Goal: Task Accomplishment & Management: Use online tool/utility

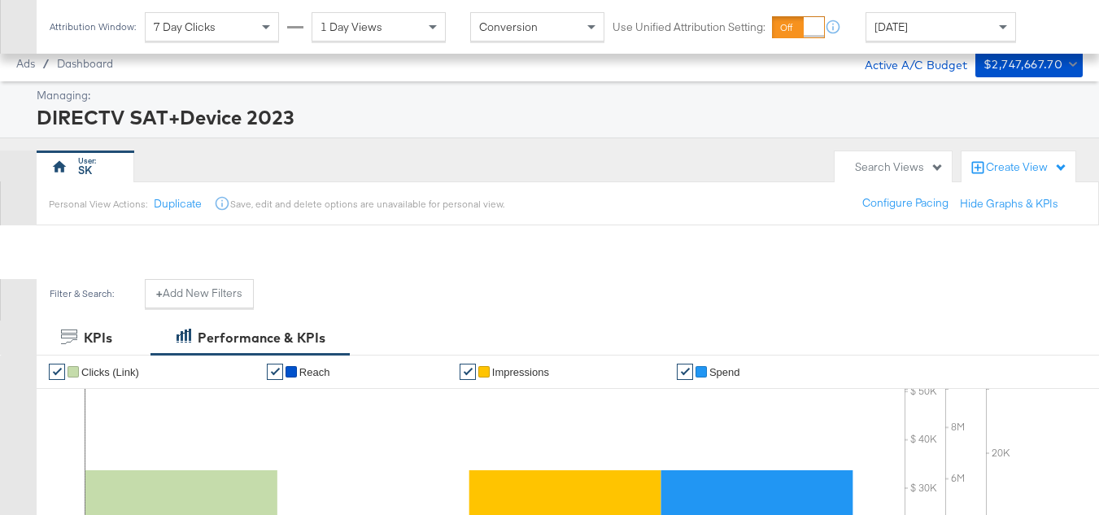
scroll to position [634, 0]
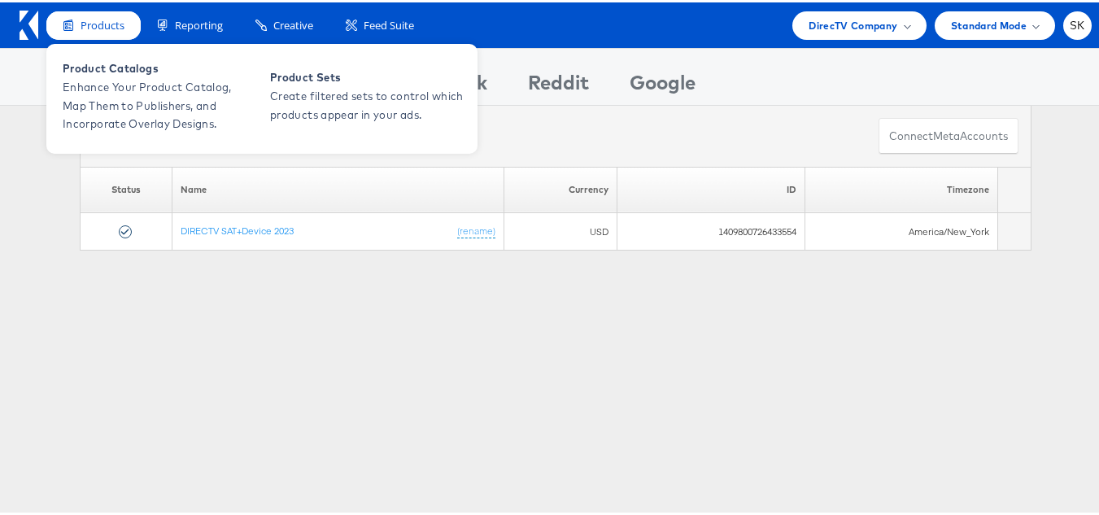
click at [74, 25] on div "Products" at bounding box center [93, 23] width 94 height 28
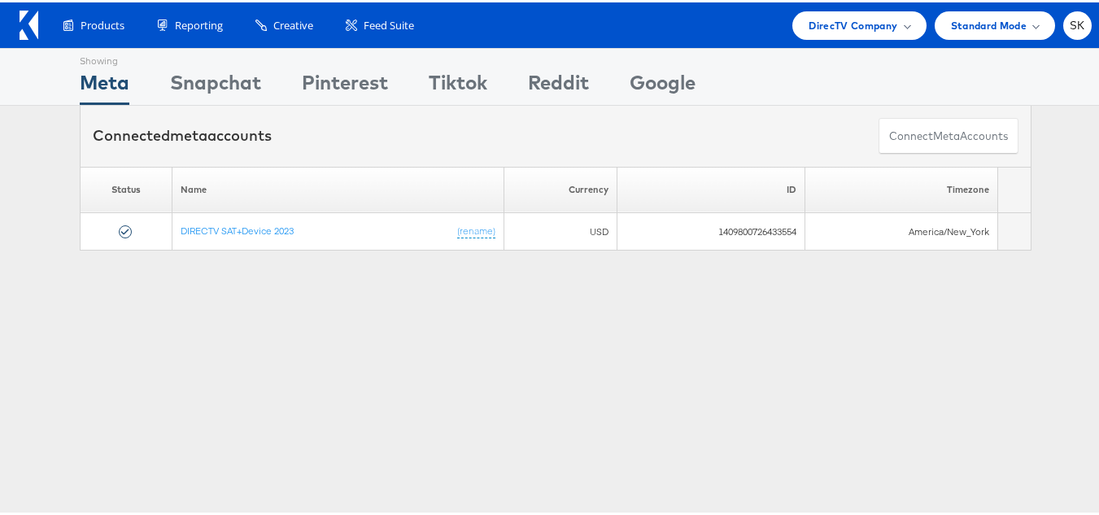
click at [24, 25] on icon at bounding box center [29, 22] width 19 height 29
click at [818, 30] on span "DirecTV Company" at bounding box center [853, 23] width 89 height 17
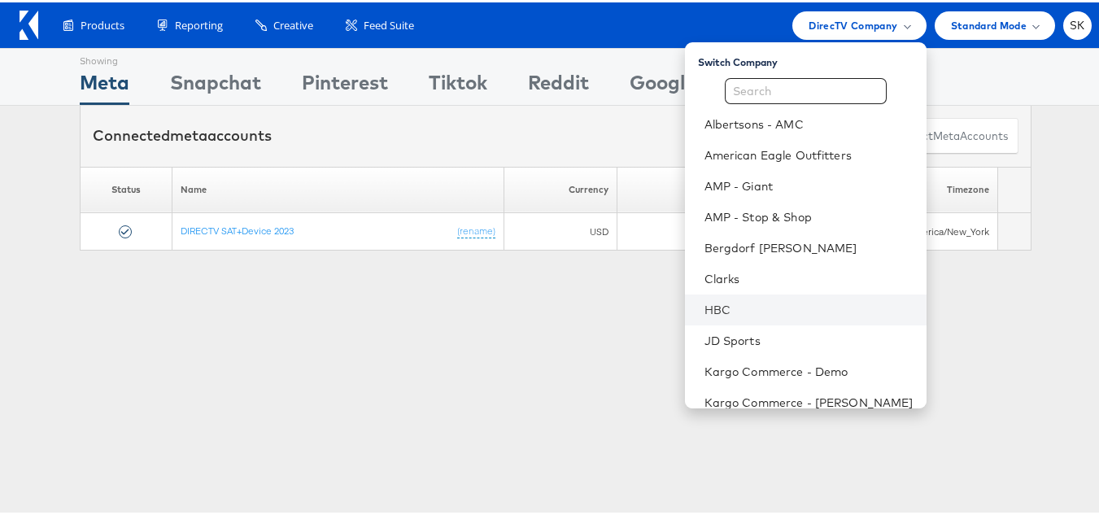
scroll to position [244, 0]
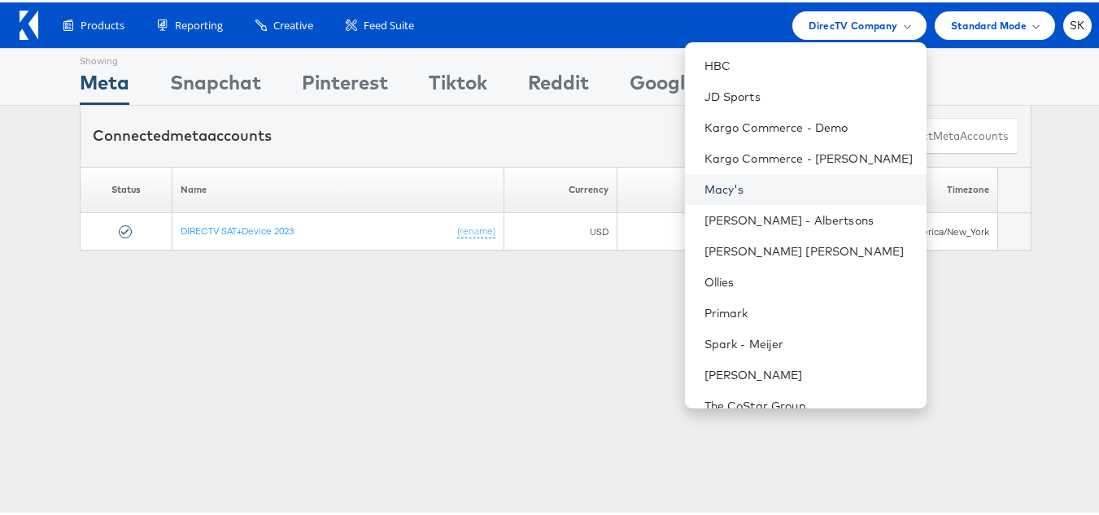
click at [724, 182] on link "Macy's" at bounding box center [809, 187] width 209 height 16
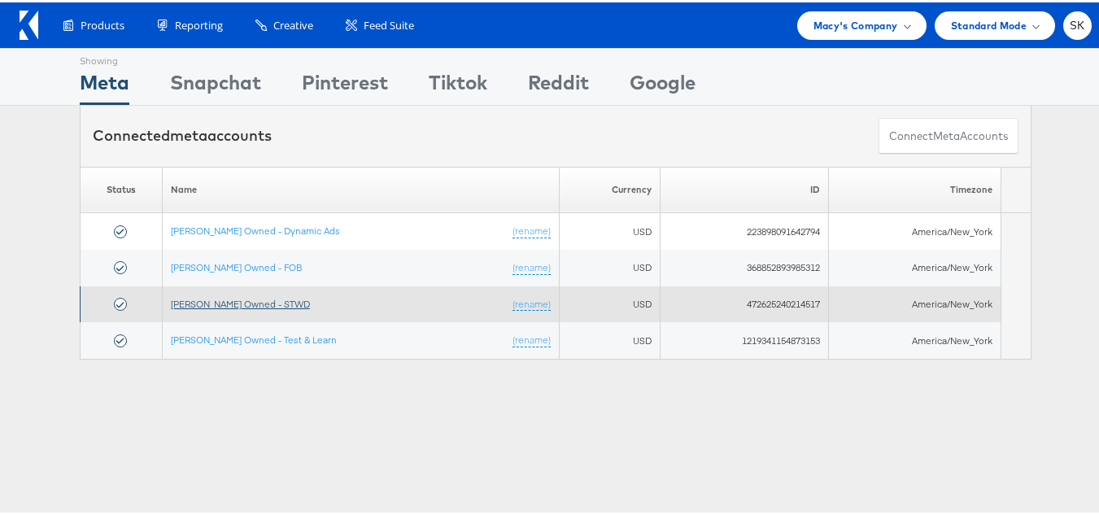
click at [243, 299] on link "[PERSON_NAME] Owned - STWD" at bounding box center [240, 301] width 139 height 12
click at [248, 306] on link "[PERSON_NAME] Owned - STWD" at bounding box center [240, 301] width 139 height 12
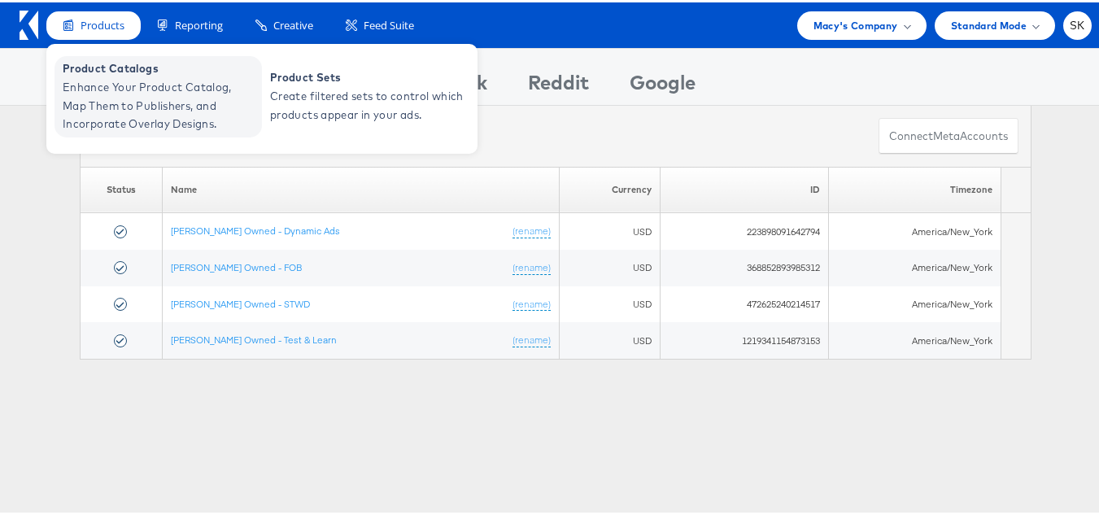
click at [106, 81] on span "Enhance Your Product Catalog, Map Them to Publishers, and Incorporate Overlay D…" at bounding box center [160, 103] width 195 height 55
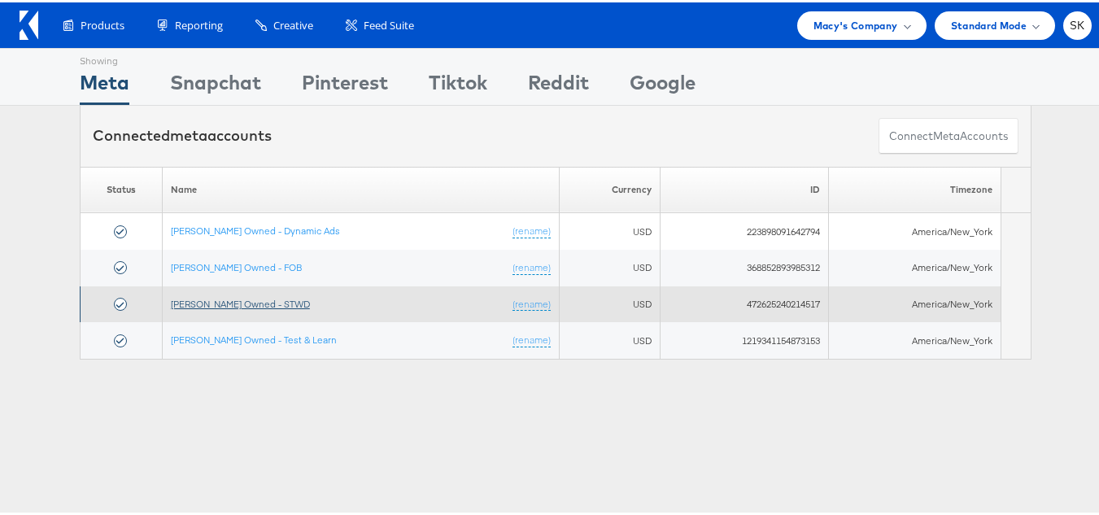
click at [247, 297] on link "Macy's Owned - STWD" at bounding box center [240, 301] width 139 height 12
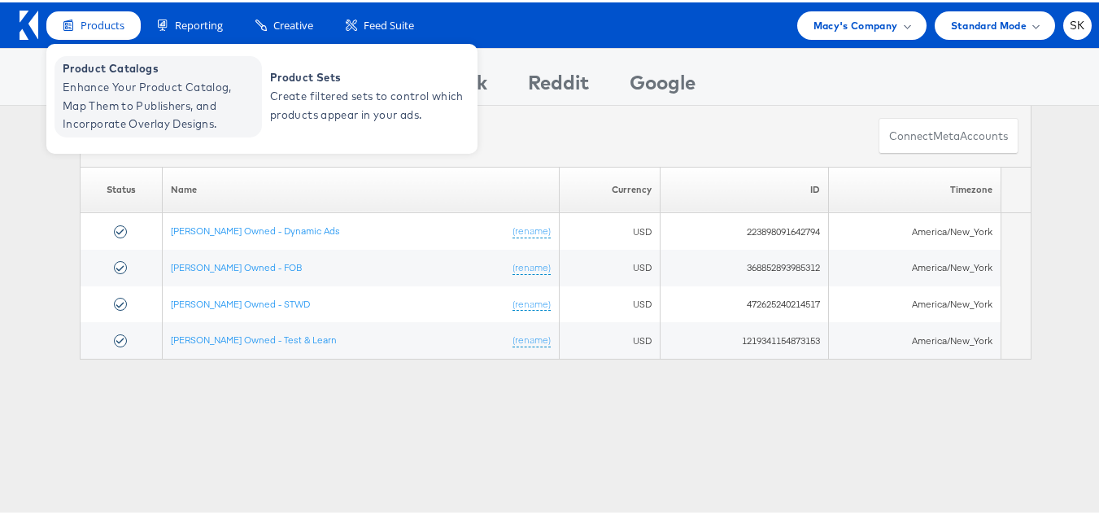
click at [127, 99] on span "Enhance Your Product Catalog, Map Them to Publishers, and Incorporate Overlay D…" at bounding box center [160, 103] width 195 height 55
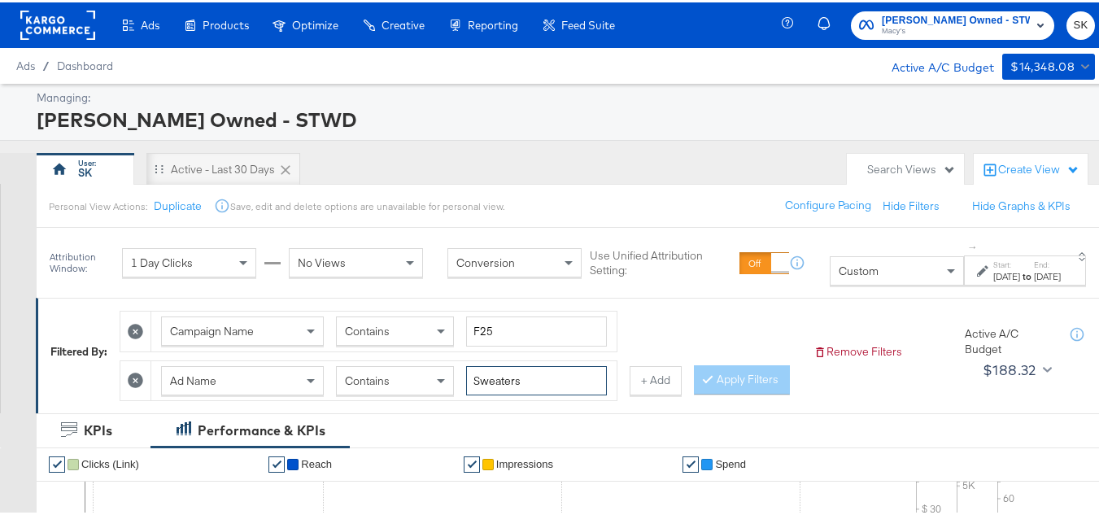
click at [531, 378] on input "Sweaters" at bounding box center [536, 379] width 141 height 30
paste input "ODS"
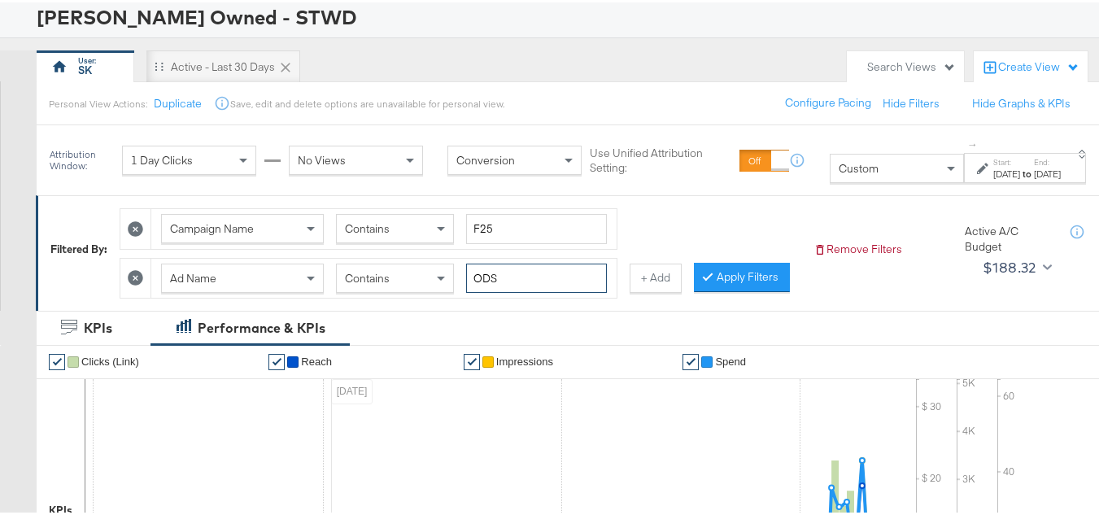
scroll to position [163, 0]
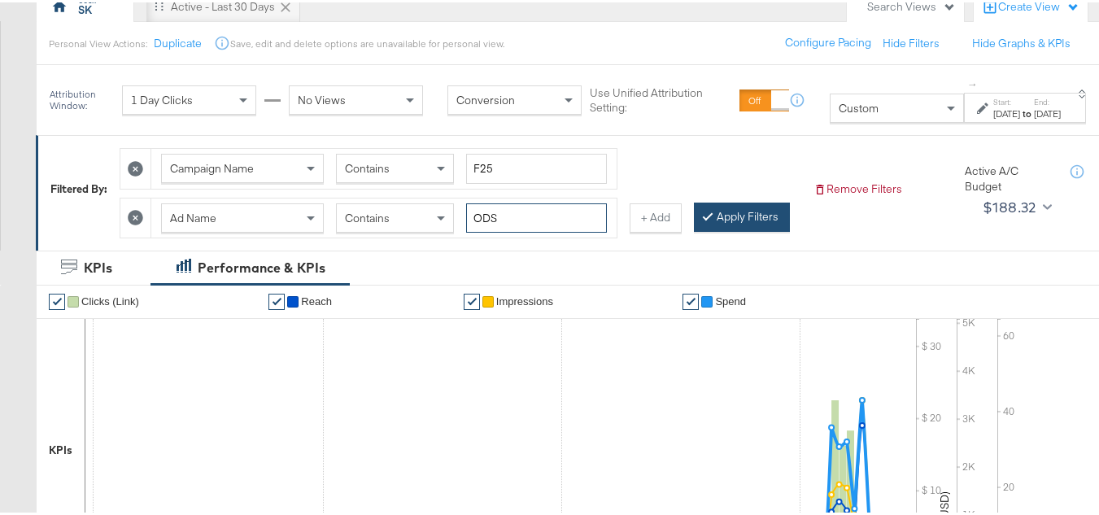
type input "ODS"
click at [694, 229] on button "Apply Filters" at bounding box center [742, 214] width 96 height 29
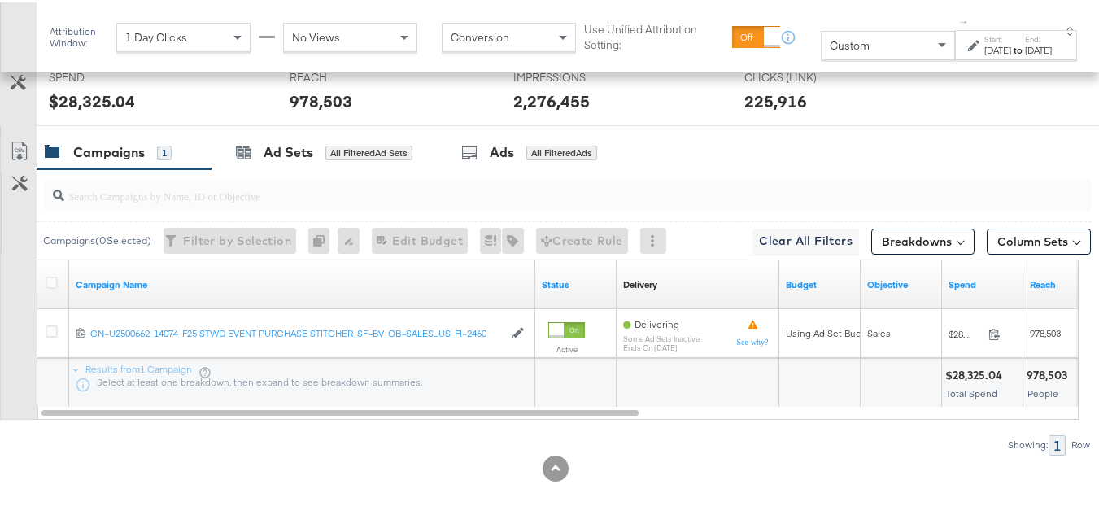
scroll to position [749, 0]
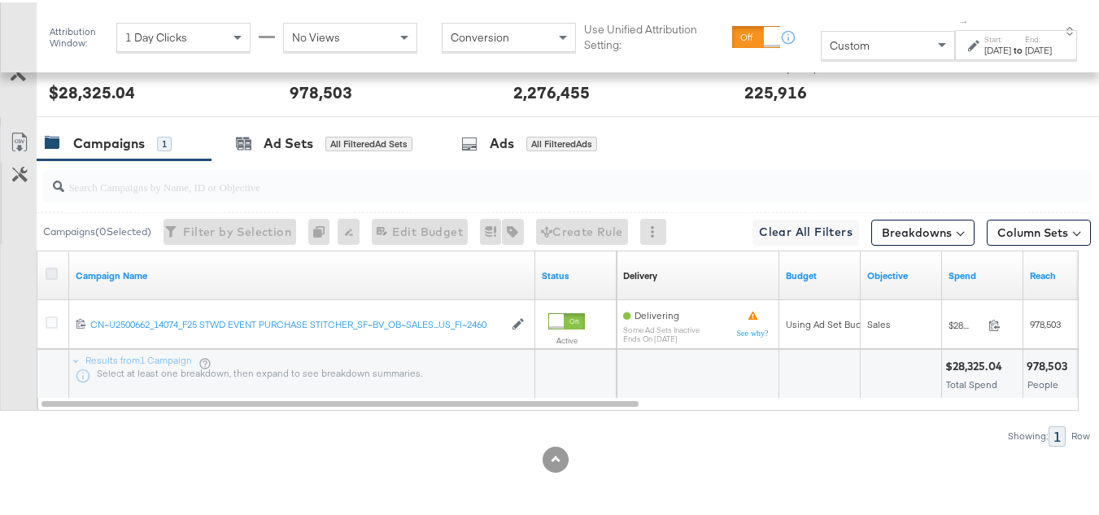
click at [49, 267] on icon at bounding box center [52, 271] width 12 height 12
click at [0, 0] on input "checkbox" at bounding box center [0, 0] width 0 height 0
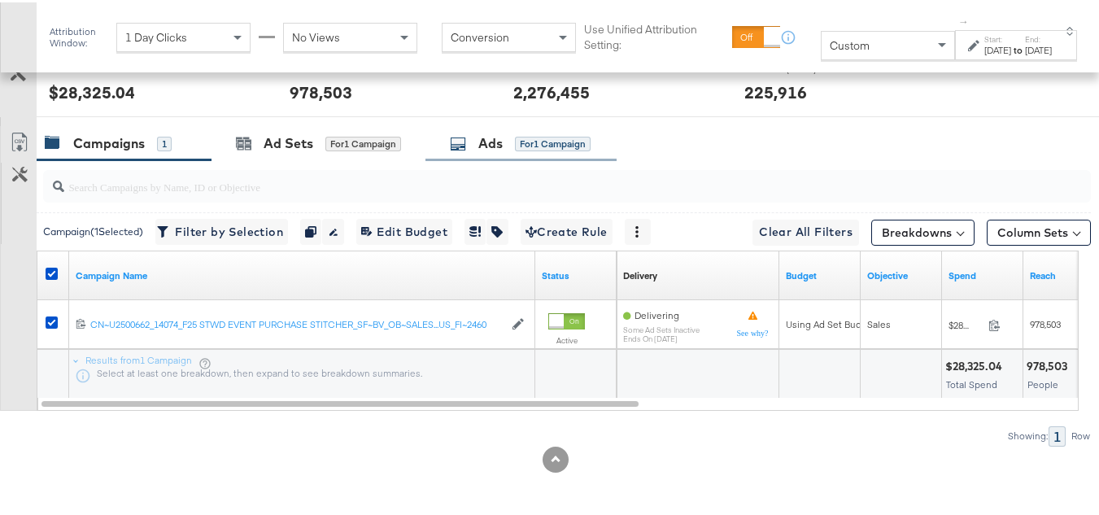
click at [562, 142] on div "for 1 Campaign" at bounding box center [553, 141] width 76 height 15
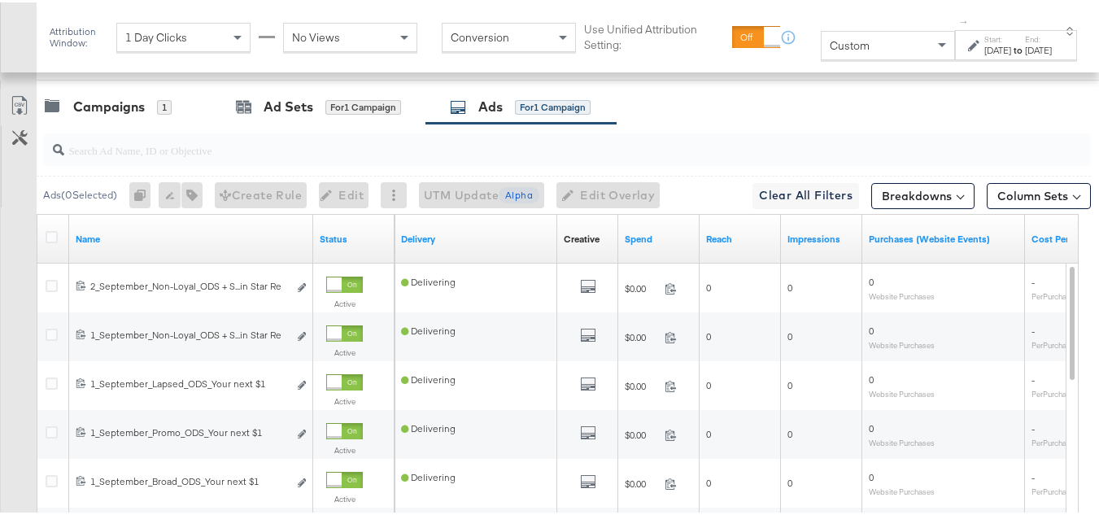
click at [46, 245] on div at bounding box center [54, 237] width 17 height 16
click at [46, 241] on icon at bounding box center [52, 235] width 12 height 12
click at [0, 0] on input "checkbox" at bounding box center [0, 0] width 0 height 0
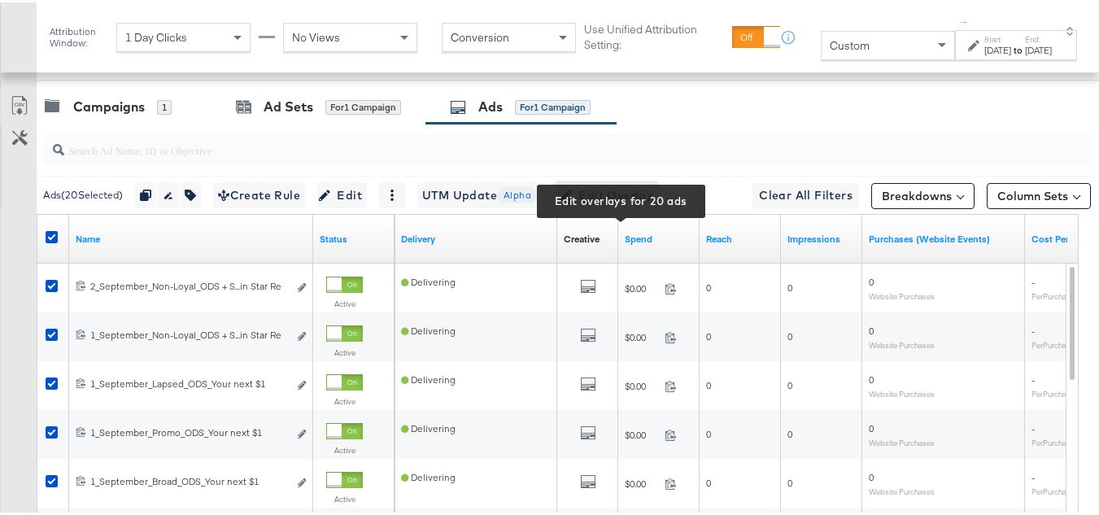
click at [632, 203] on span "Edit Overlay Edit overlays for 20 ads" at bounding box center [607, 193] width 94 height 20
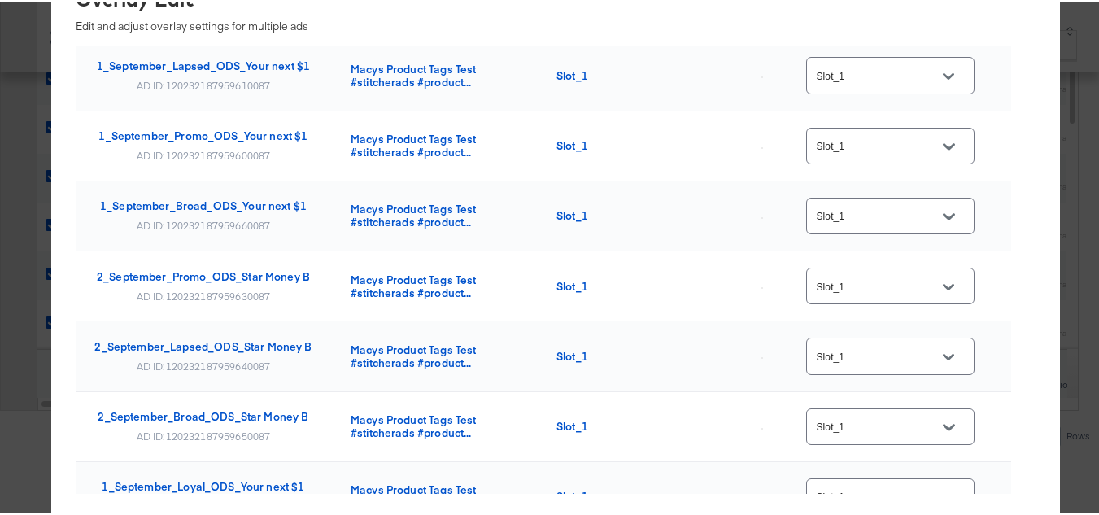
scroll to position [0, 0]
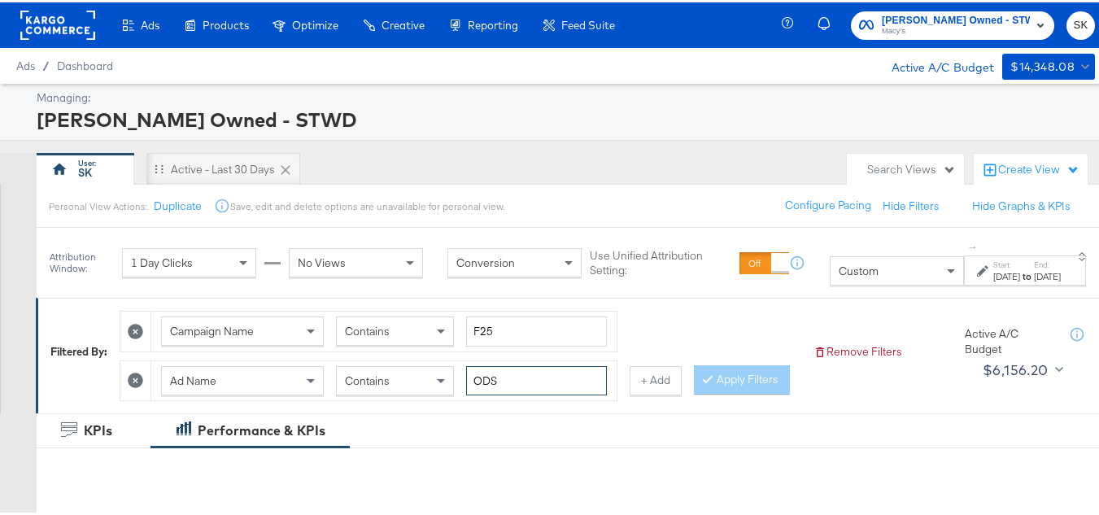
click at [525, 386] on input "ODS" at bounding box center [536, 379] width 141 height 30
paste input "+ SMBD"
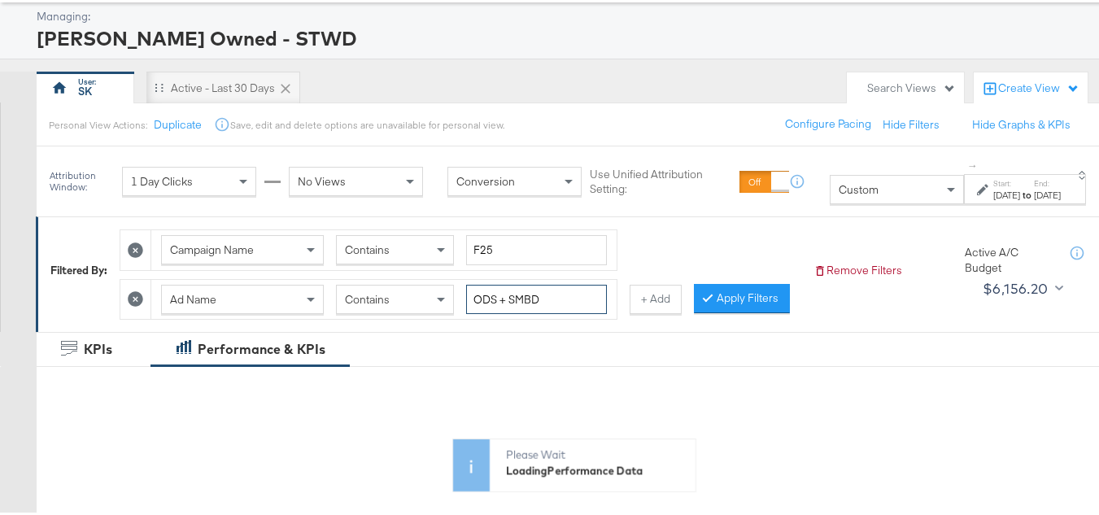
type input "ODS + SMBD"
click at [222, 317] on div "Campaign Name Contains F25 Ad Name Contains ODS + SMBD + Add Apply Filters" at bounding box center [460, 268] width 681 height 98
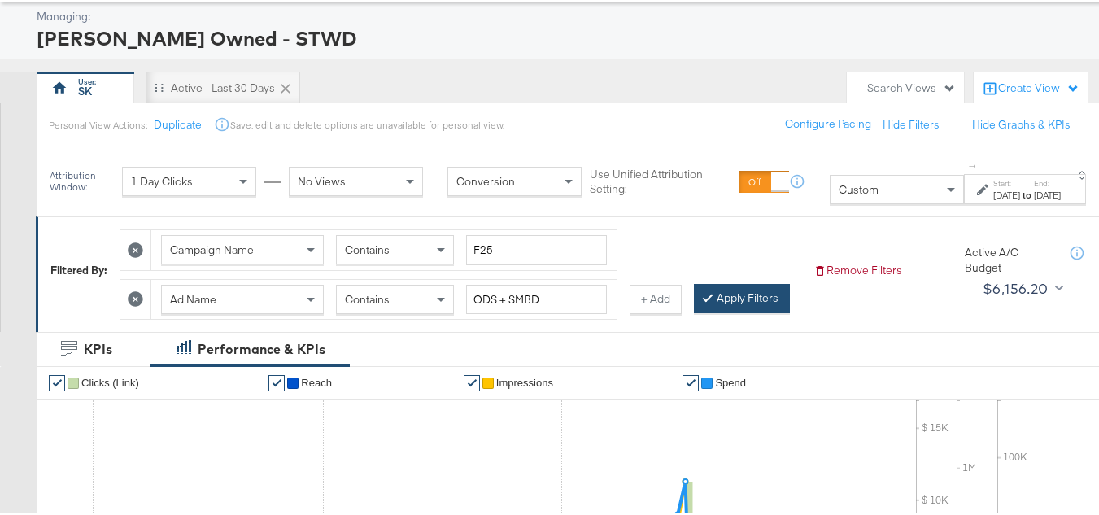
click at [694, 311] on button "Apply Filters" at bounding box center [742, 296] width 96 height 29
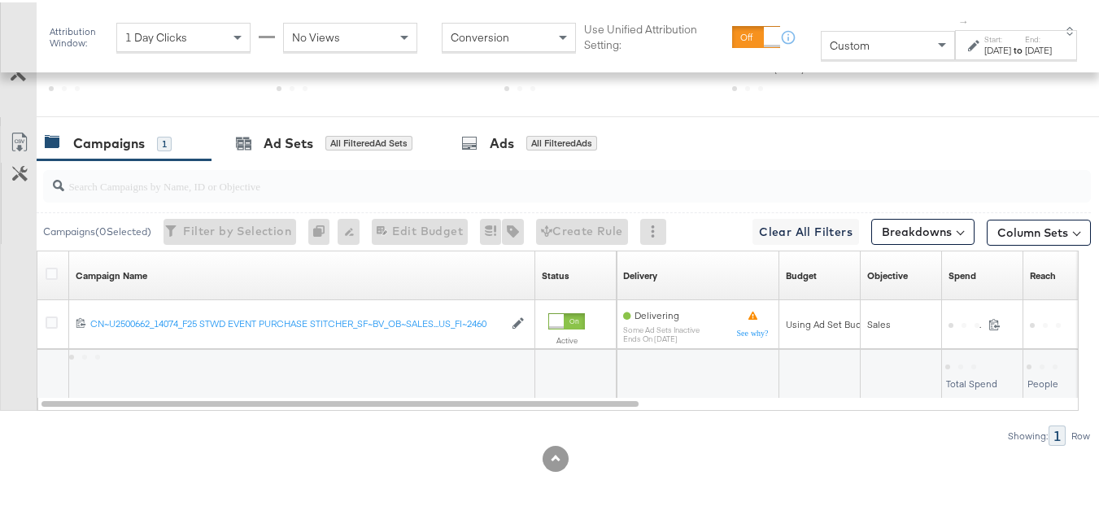
scroll to position [611, 0]
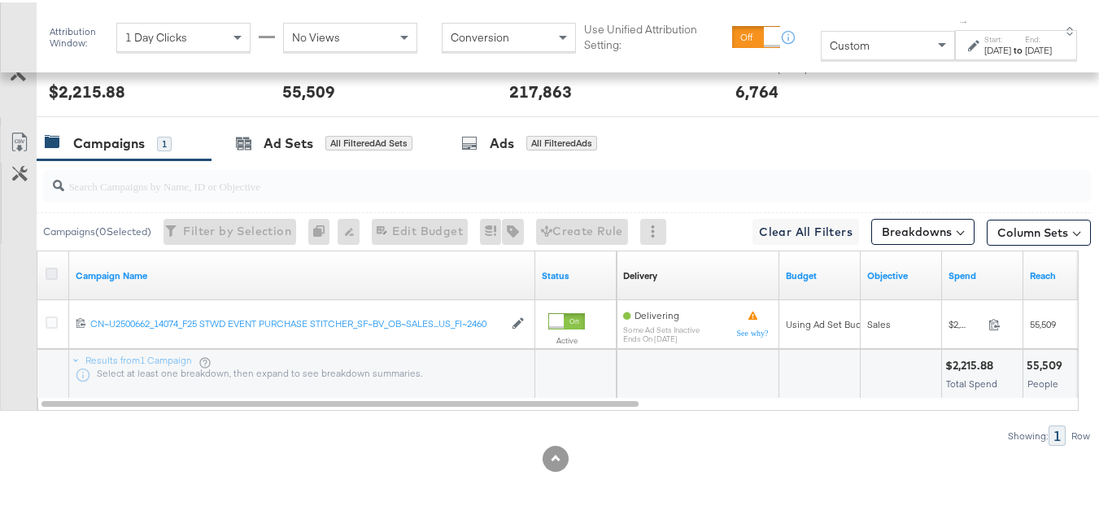
click at [53, 273] on icon at bounding box center [52, 271] width 12 height 12
click at [0, 0] on input "checkbox" at bounding box center [0, 0] width 0 height 0
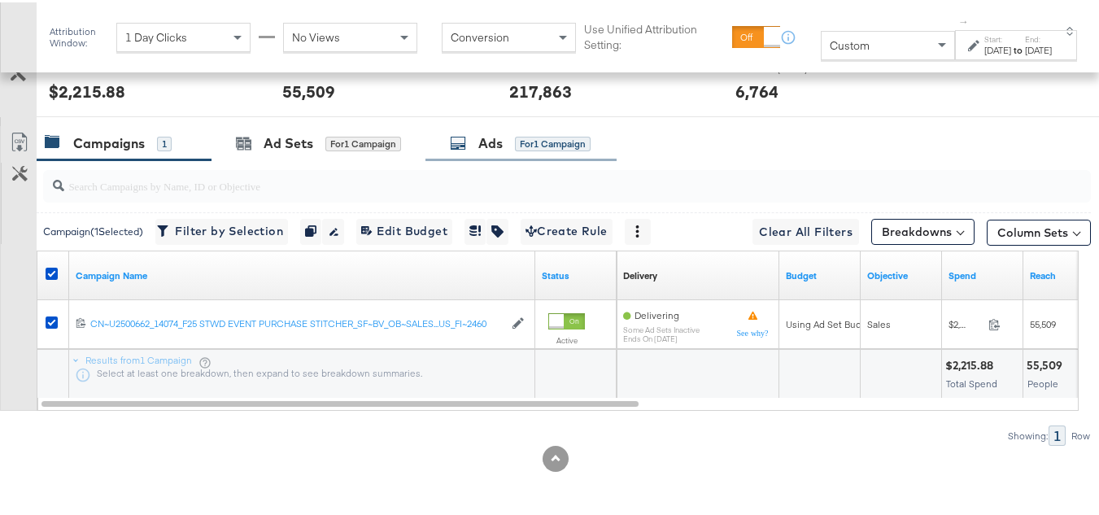
click at [520, 142] on div "for 1 Campaign" at bounding box center [553, 141] width 76 height 15
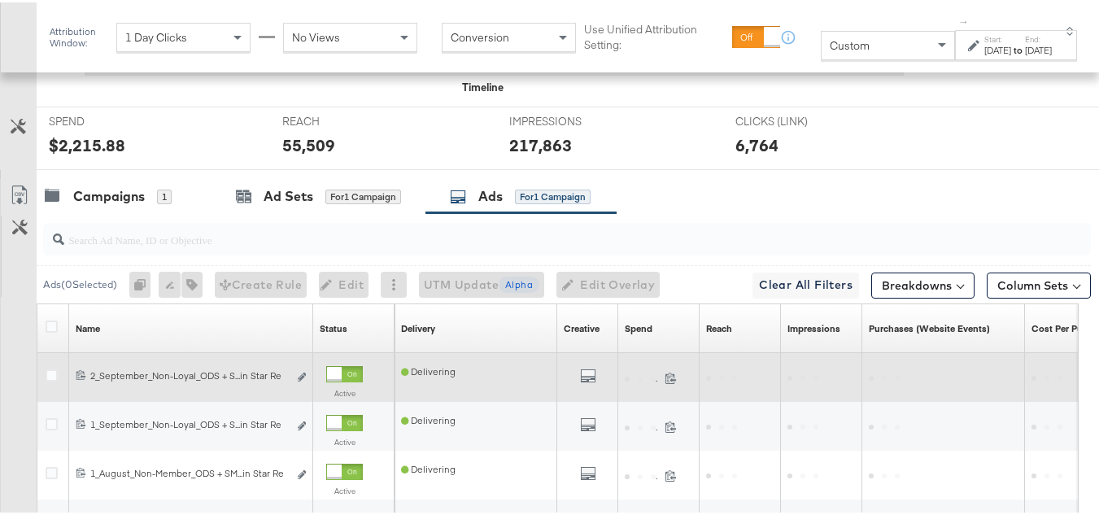
scroll to position [798, 0]
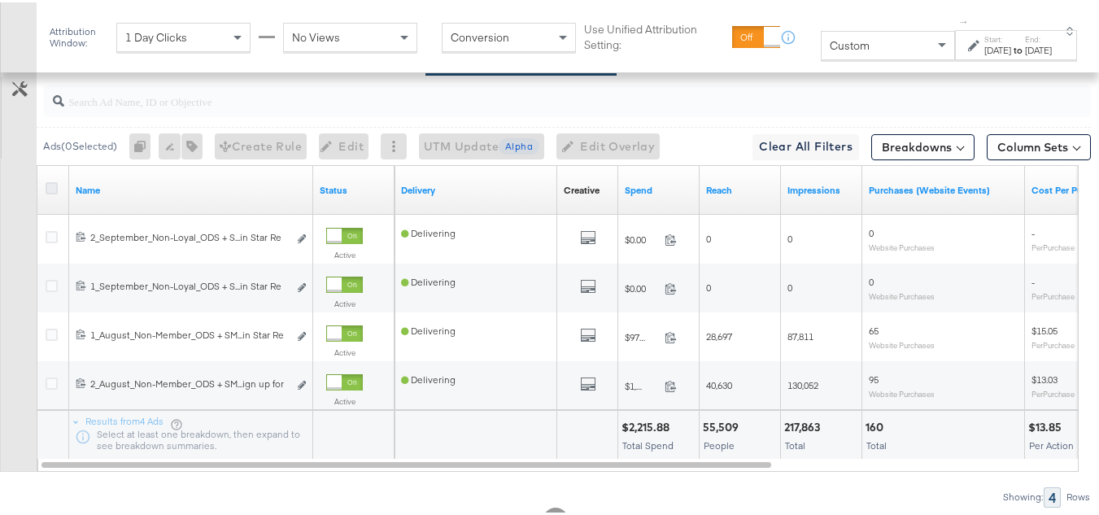
click at [51, 192] on icon at bounding box center [52, 186] width 12 height 12
click at [0, 0] on input "checkbox" at bounding box center [0, 0] width 0 height 0
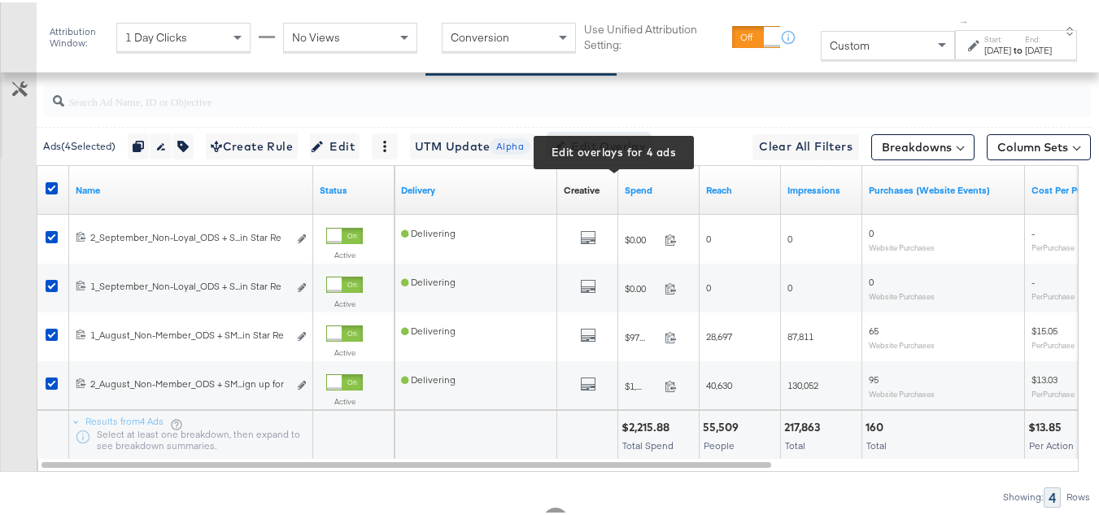
click at [600, 155] on span "Edit Overlay Edit overlays for 4 ads" at bounding box center [599, 144] width 94 height 20
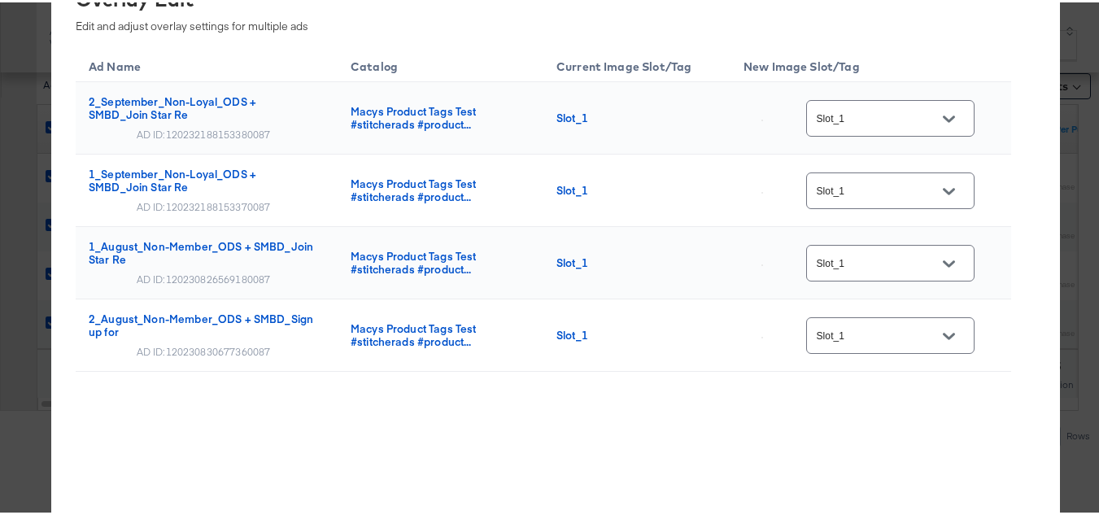
scroll to position [896, 0]
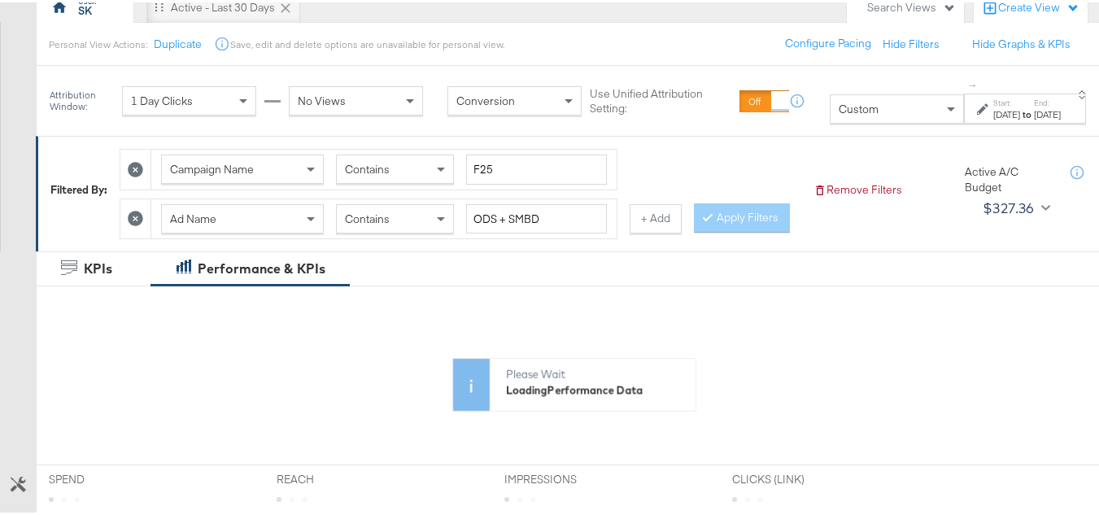
scroll to position [163, 0]
click at [558, 209] on input "ODS + SMBD" at bounding box center [536, 216] width 141 height 30
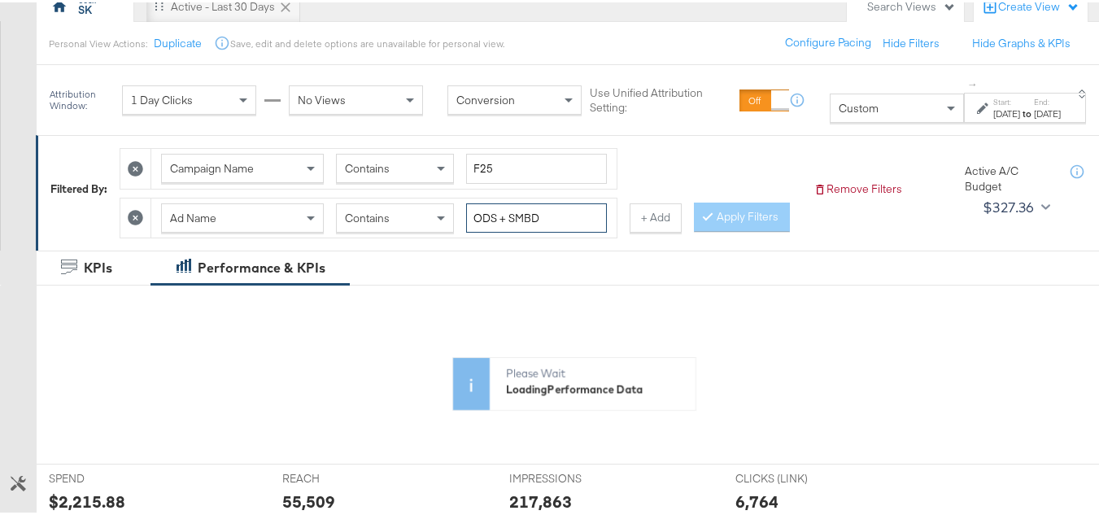
paste input "No VA"
type input "No VA"
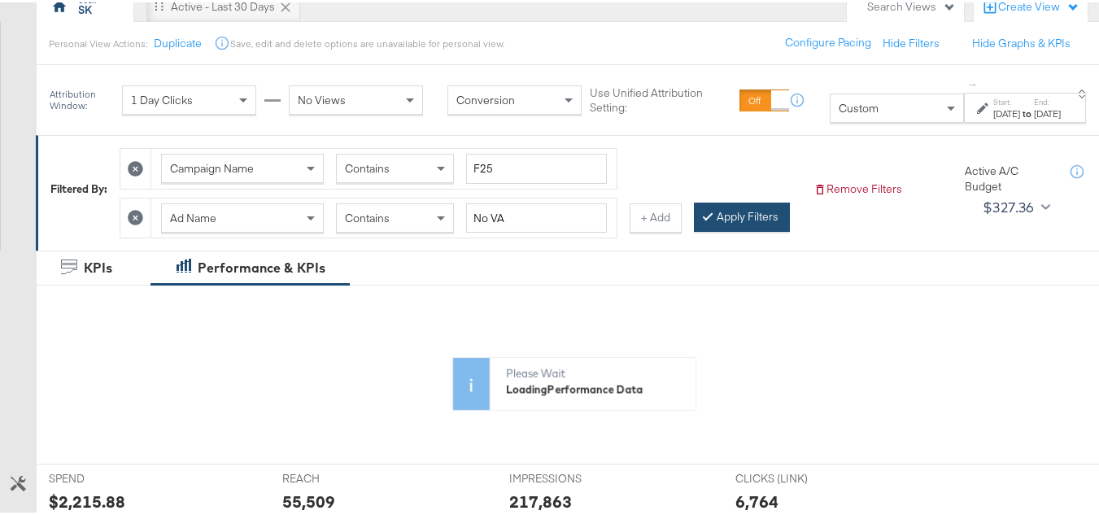
click at [694, 229] on button "Apply Filters" at bounding box center [742, 214] width 96 height 29
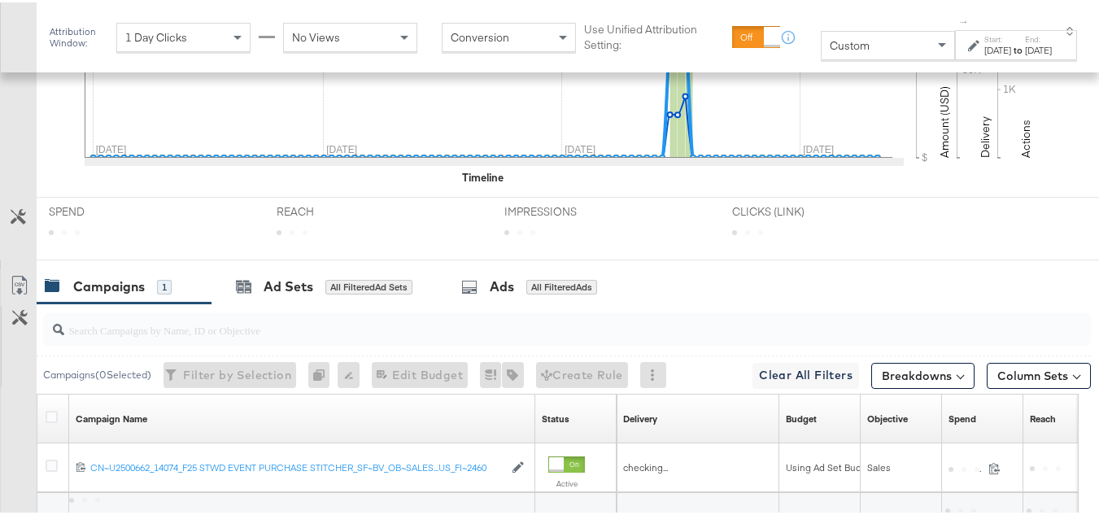
scroll to position [732, 0]
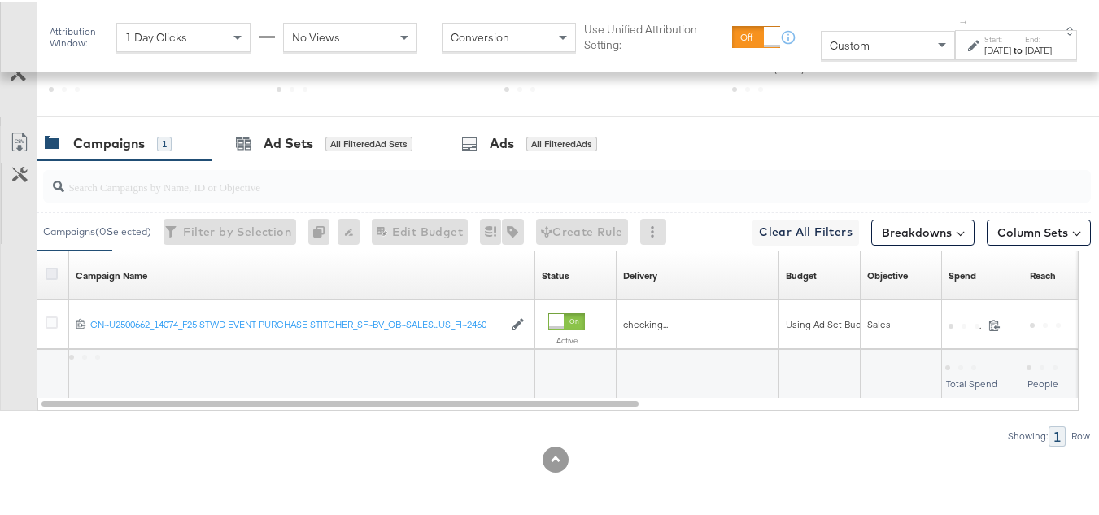
click at [46, 277] on icon at bounding box center [52, 271] width 12 height 12
click at [0, 0] on input "checkbox" at bounding box center [0, 0] width 0 height 0
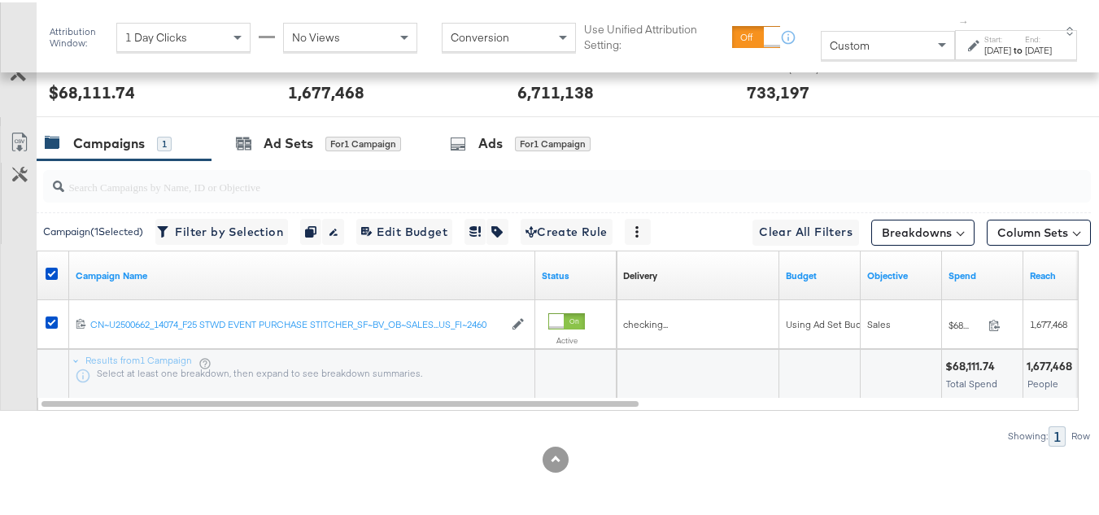
click at [507, 177] on div at bounding box center [564, 184] width 1054 height 52
click at [506, 151] on div "Ads for 1 Campaign" at bounding box center [520, 141] width 141 height 19
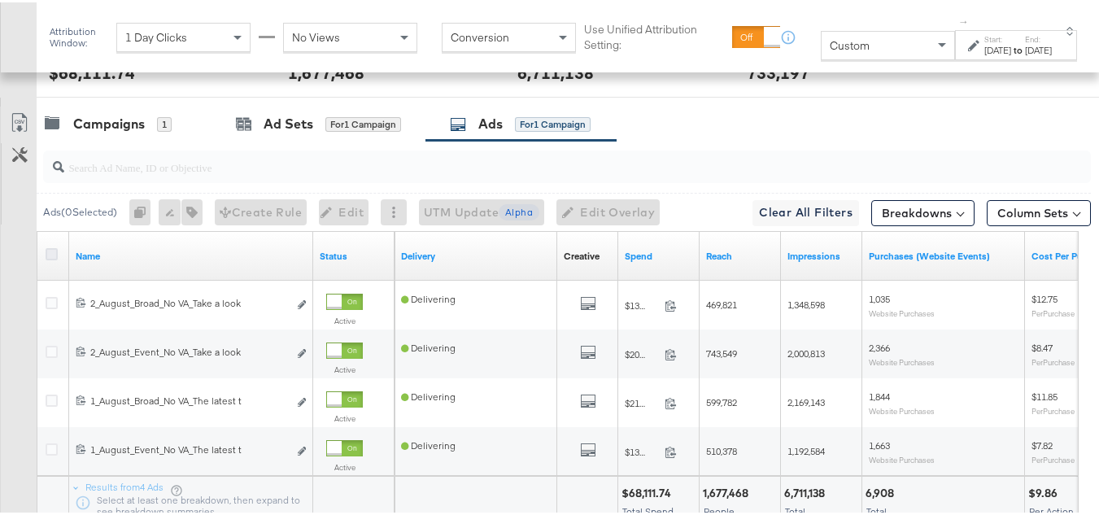
click at [46, 258] on icon at bounding box center [52, 252] width 12 height 12
click at [0, 0] on input "checkbox" at bounding box center [0, 0] width 0 height 0
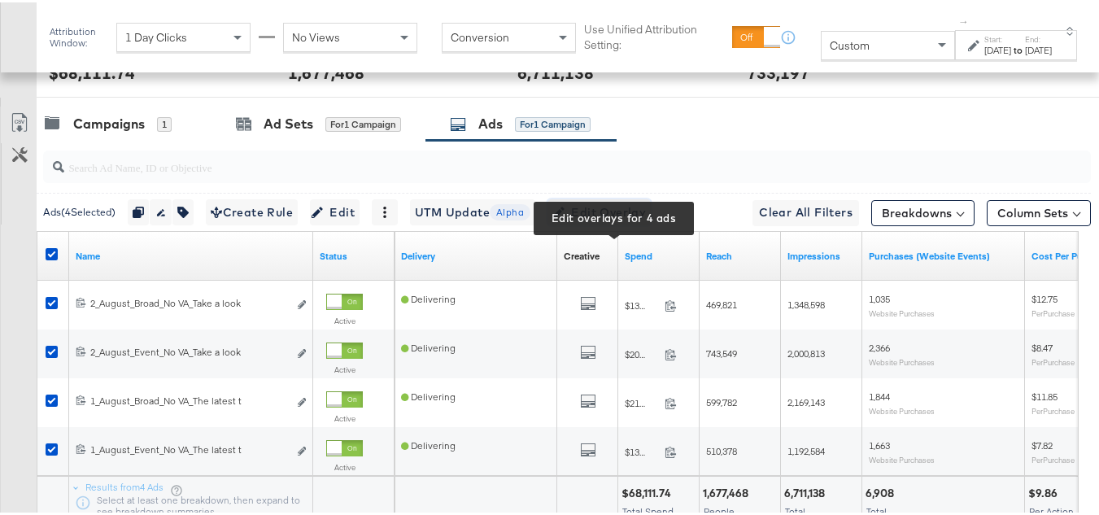
click at [634, 220] on span "Edit Overlay Edit overlays for 4 ads" at bounding box center [599, 210] width 94 height 20
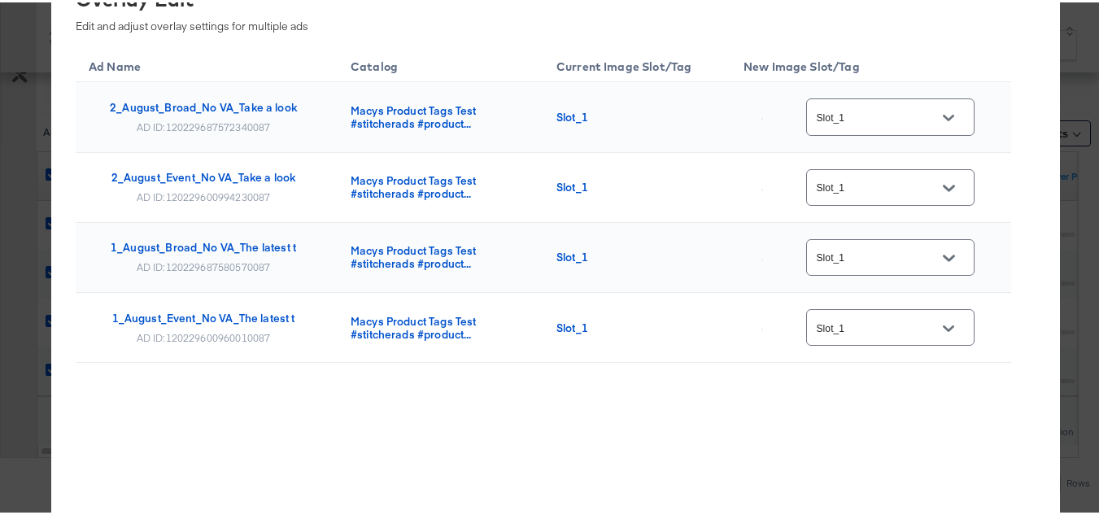
scroll to position [896, 0]
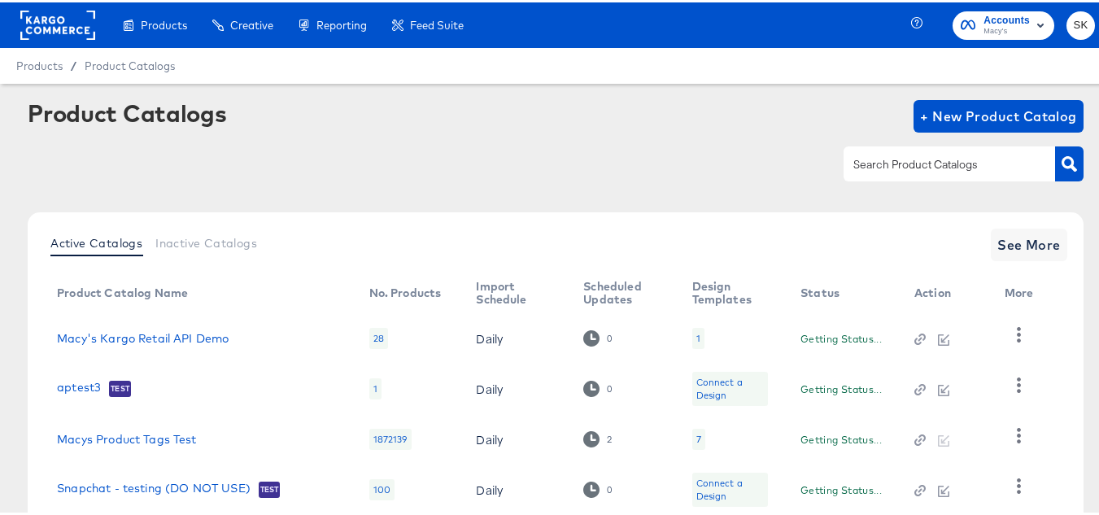
scroll to position [155, 0]
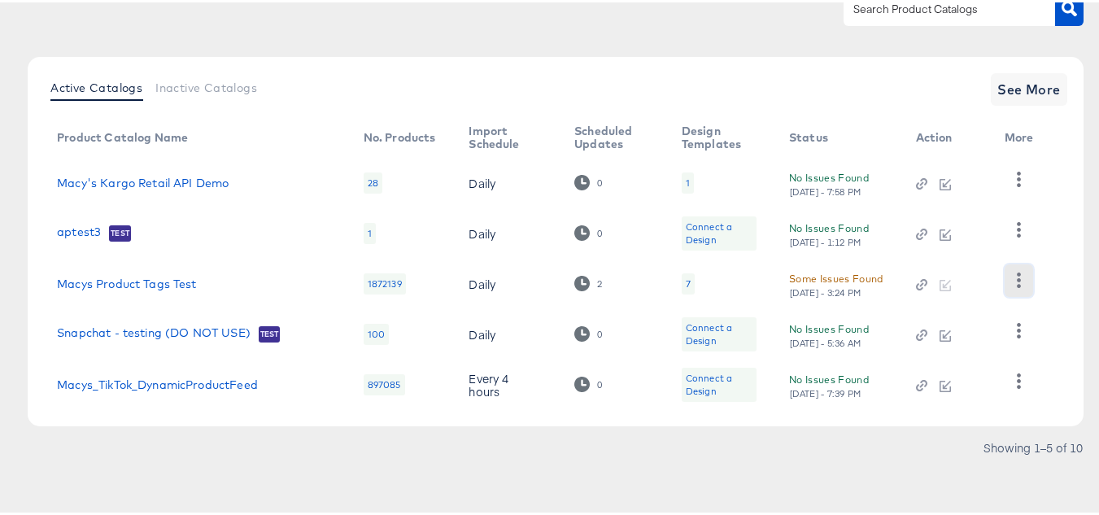
click at [1019, 280] on icon "button" at bounding box center [1019, 277] width 4 height 15
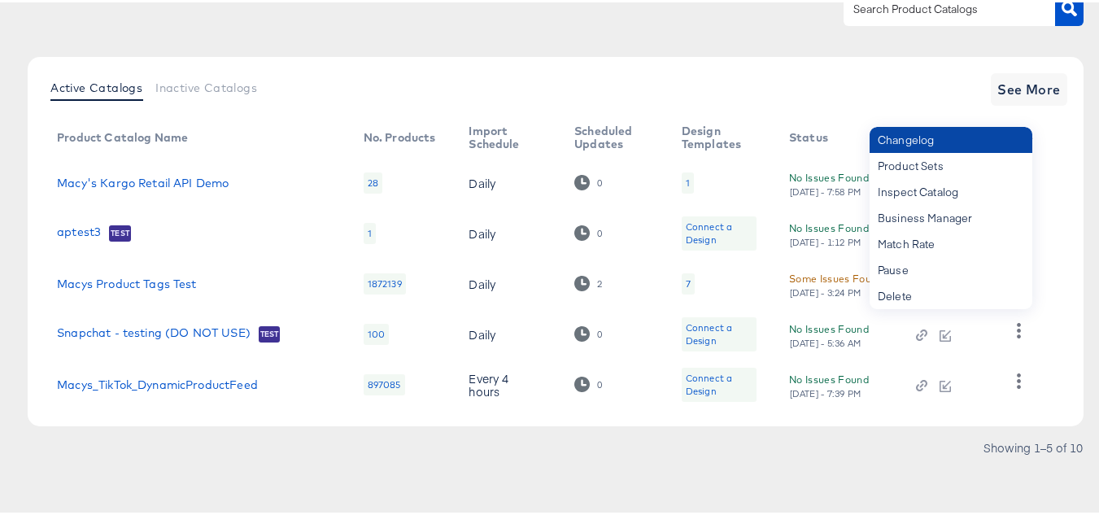
click at [930, 135] on div "Changelog" at bounding box center [951, 137] width 163 height 26
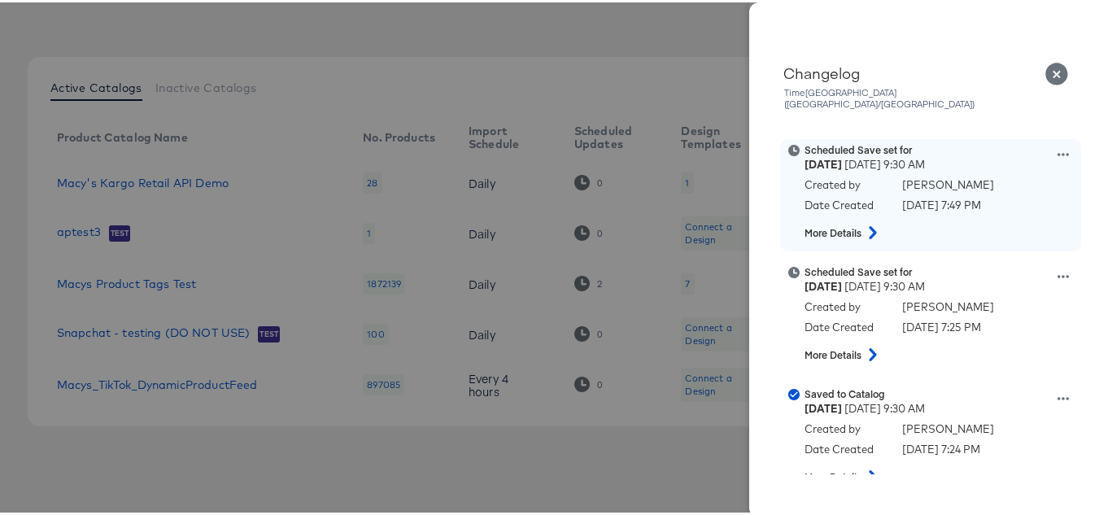
click at [1053, 141] on div "Scheduled Save set for Friday September 12th 2025 9:30 AM Created by Aia Barret…" at bounding box center [951, 193] width 293 height 104
click at [1058, 146] on icon at bounding box center [1063, 151] width 11 height 11
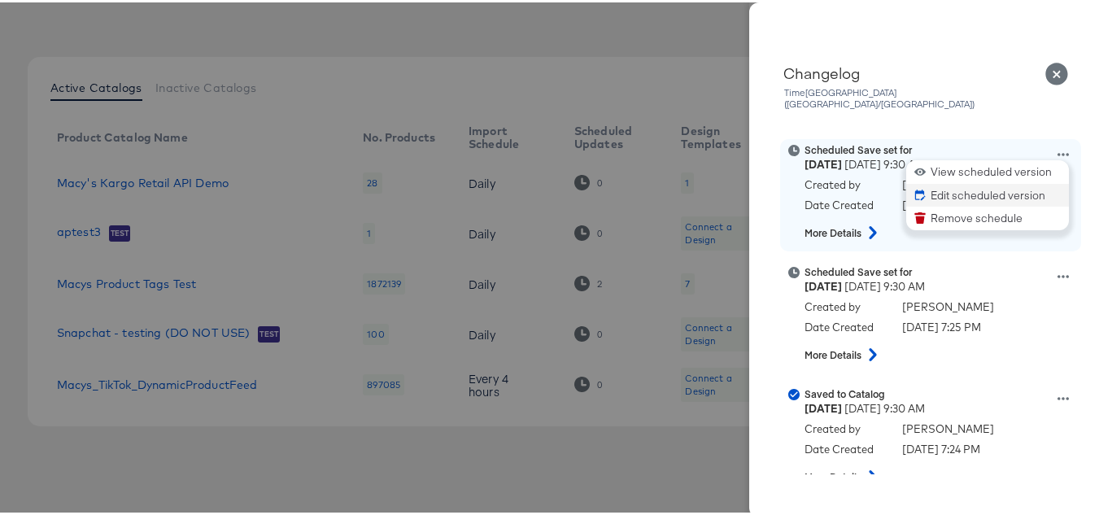
click at [970, 181] on button "Edit scheduled version" at bounding box center [987, 193] width 163 height 24
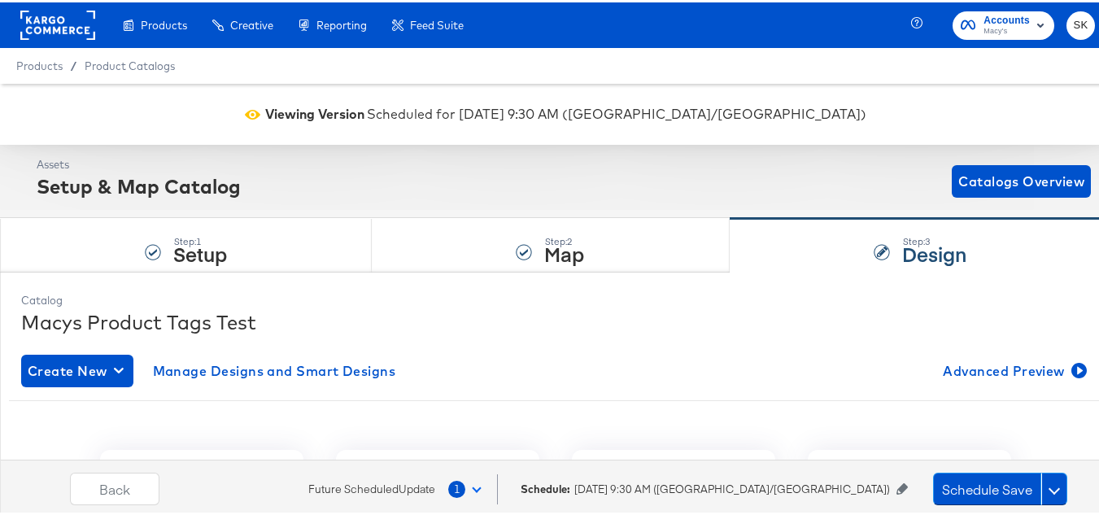
scroll to position [325, 0]
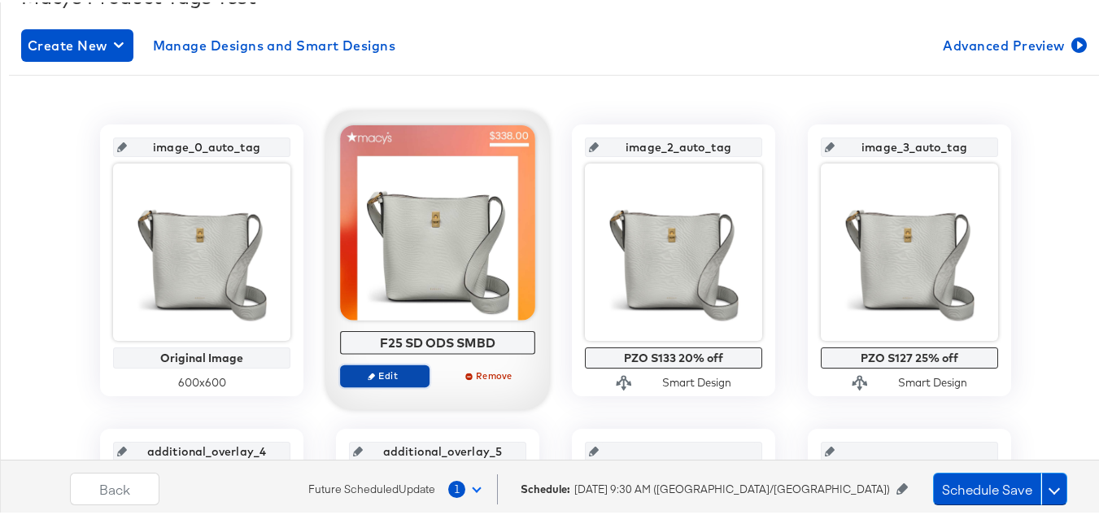
click at [352, 373] on span "Edit" at bounding box center [384, 373] width 75 height 12
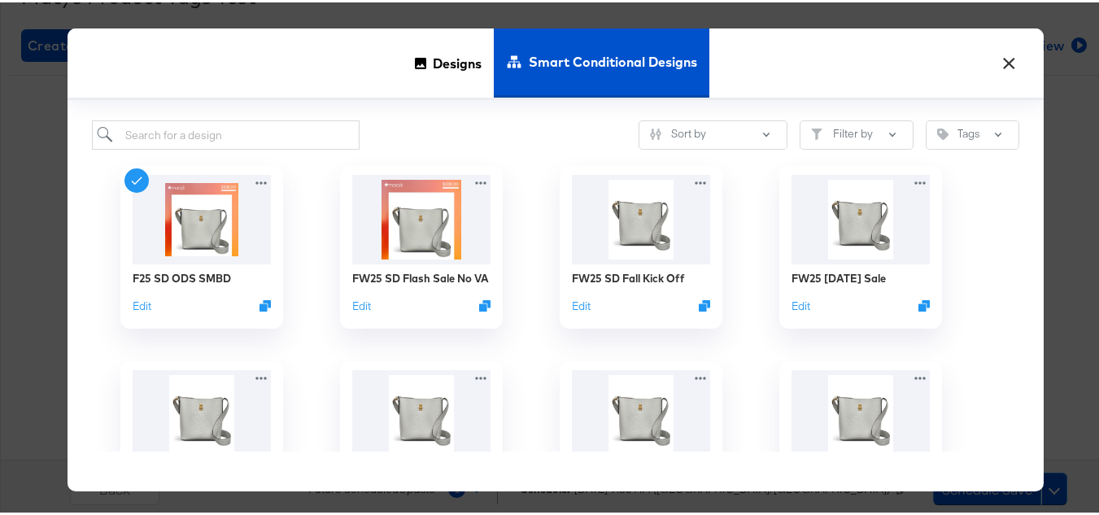
click at [1004, 61] on button "×" at bounding box center [1008, 56] width 29 height 29
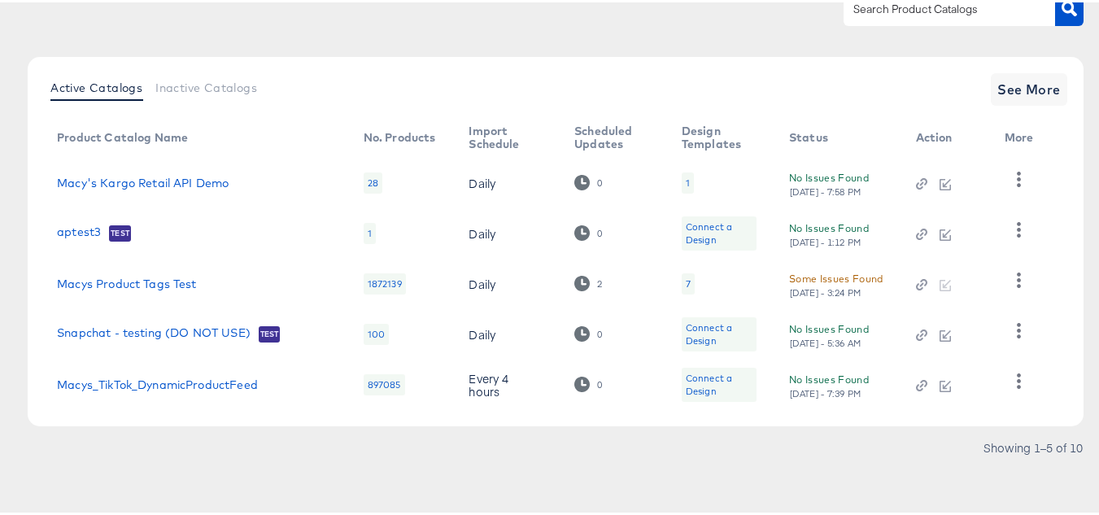
scroll to position [142, 0]
